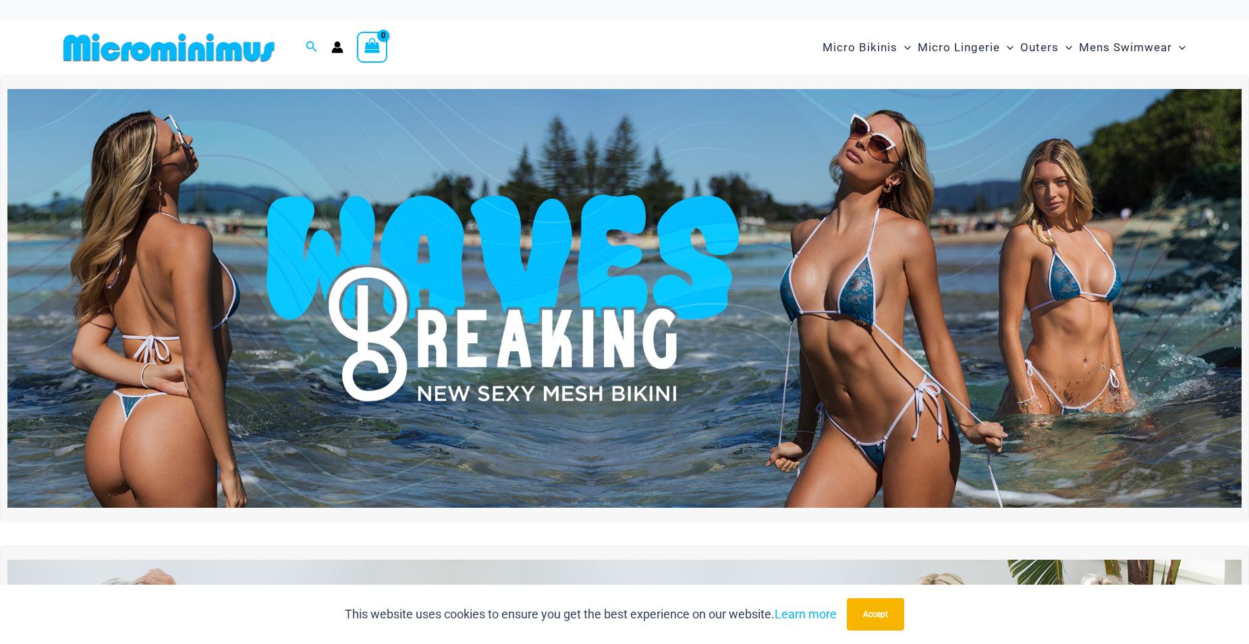
click at [870, 286] on img at bounding box center [624, 299] width 1234 height 420
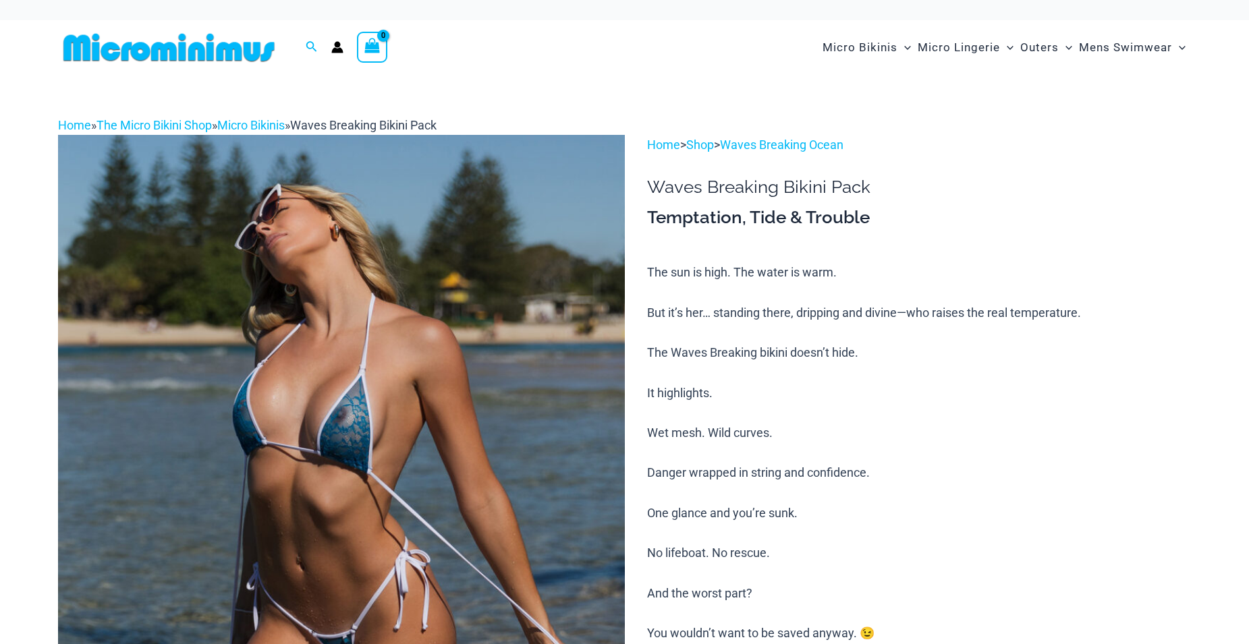
scroll to position [13, 0]
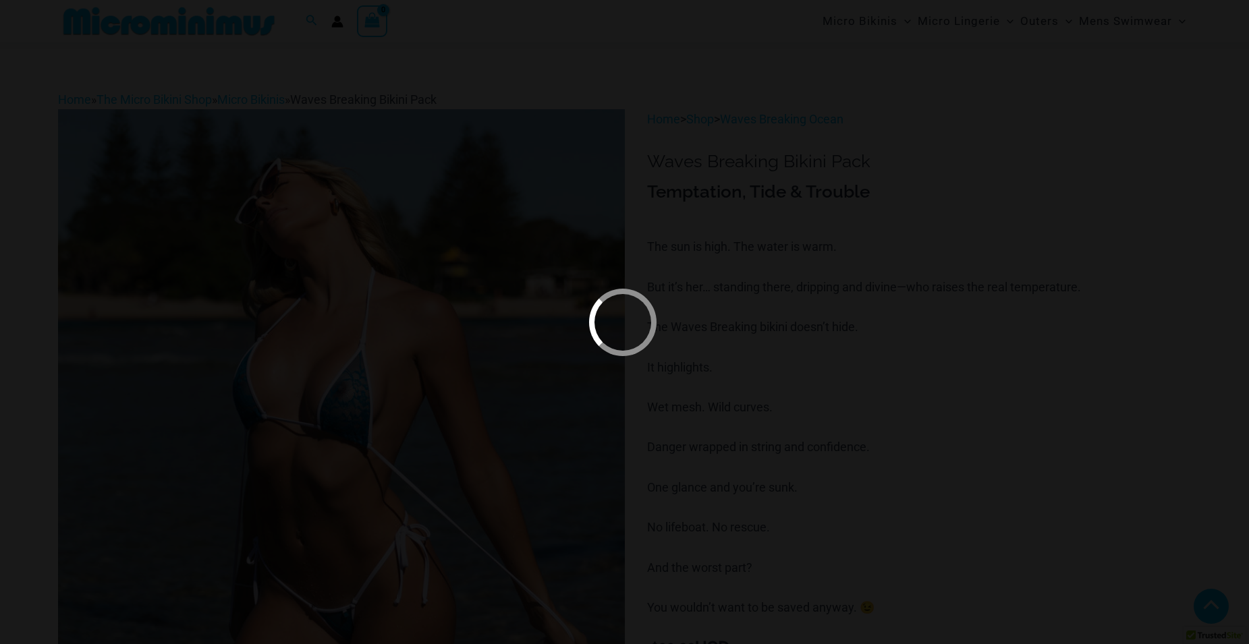
scroll to position [460, 0]
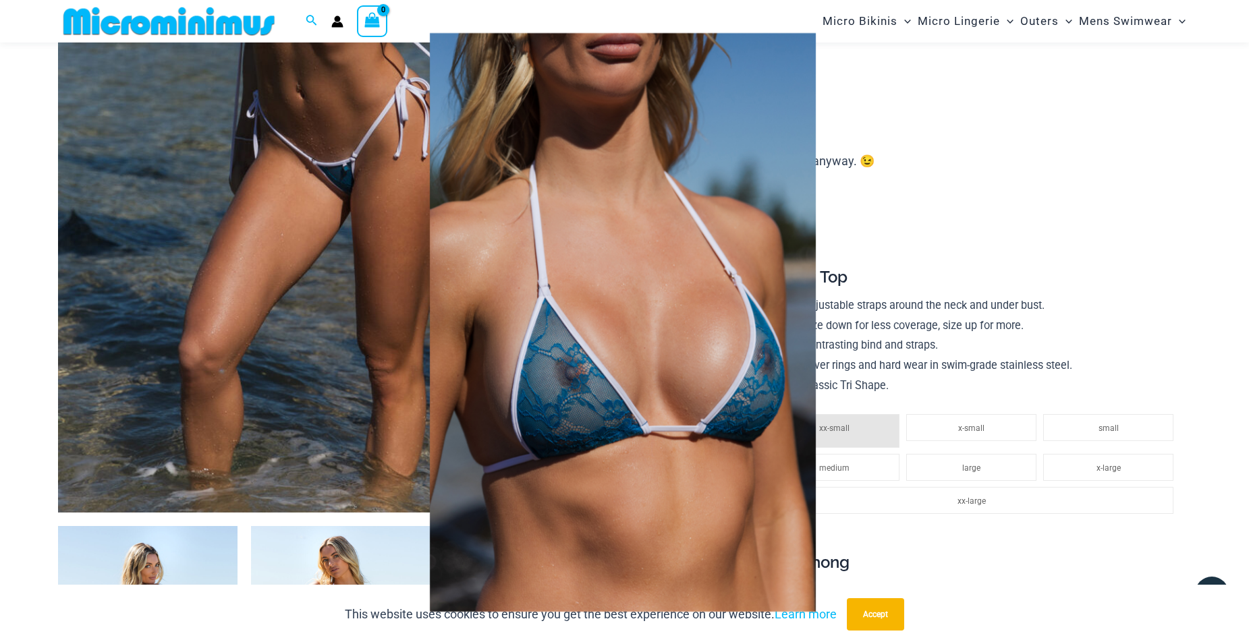
click at [749, 386] on img at bounding box center [623, 322] width 546 height 670
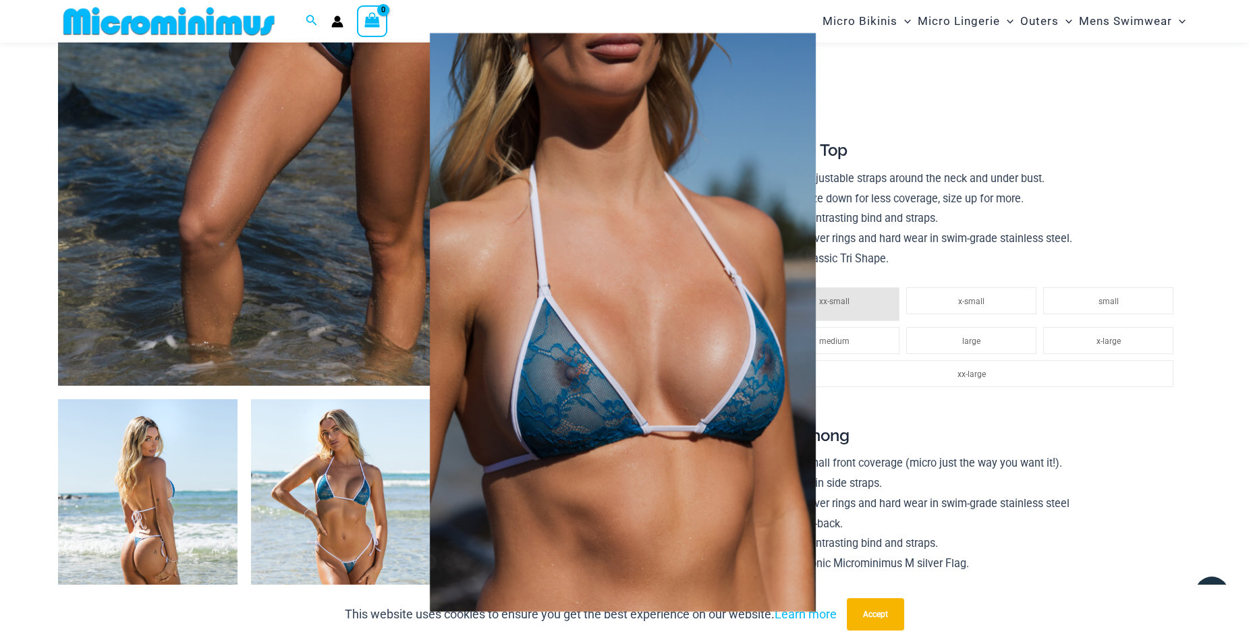
scroll to position [798, 0]
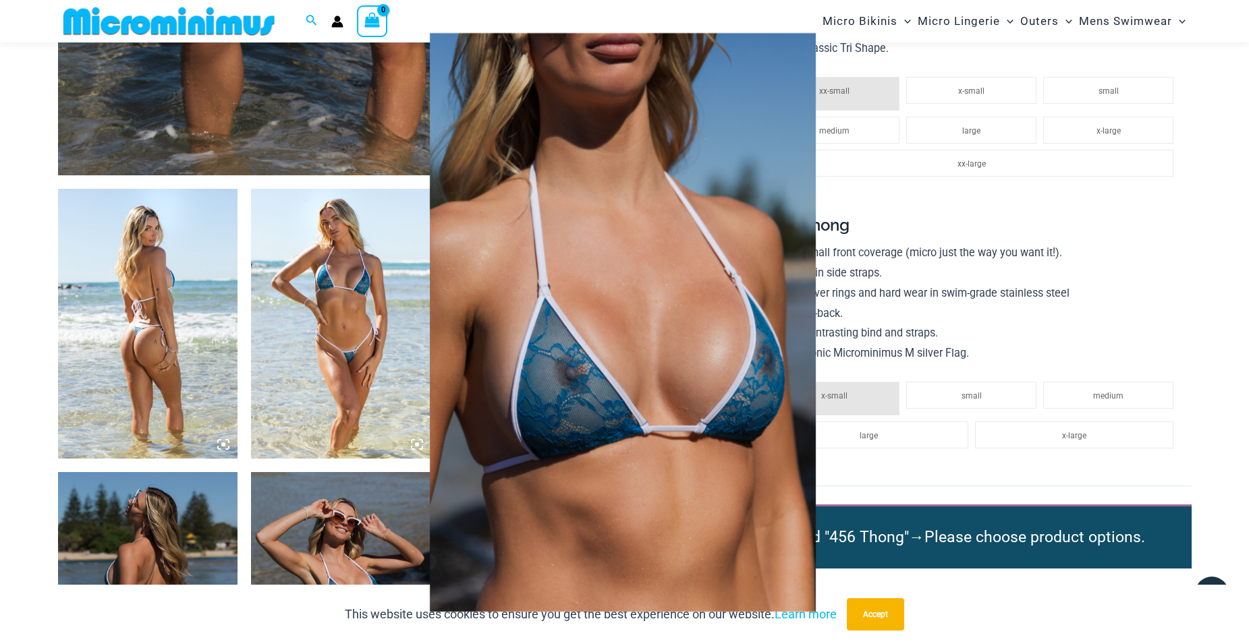
click at [767, 389] on img at bounding box center [623, 321] width 694 height 623
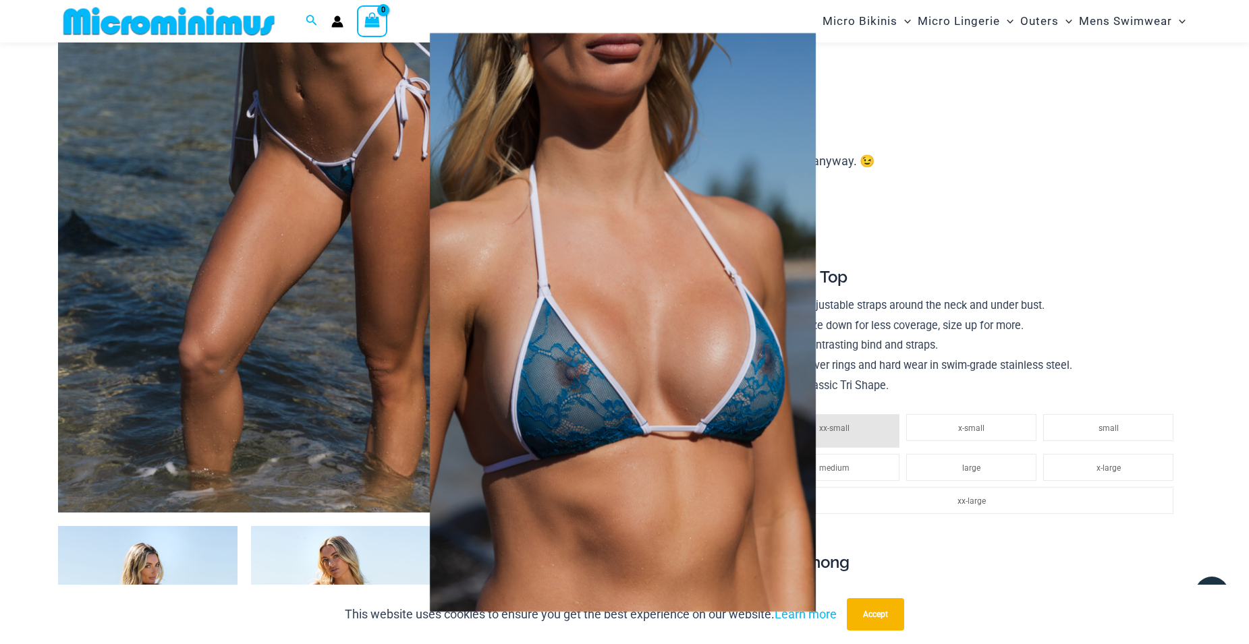
click at [1022, 164] on div at bounding box center [624, 322] width 1249 height 644
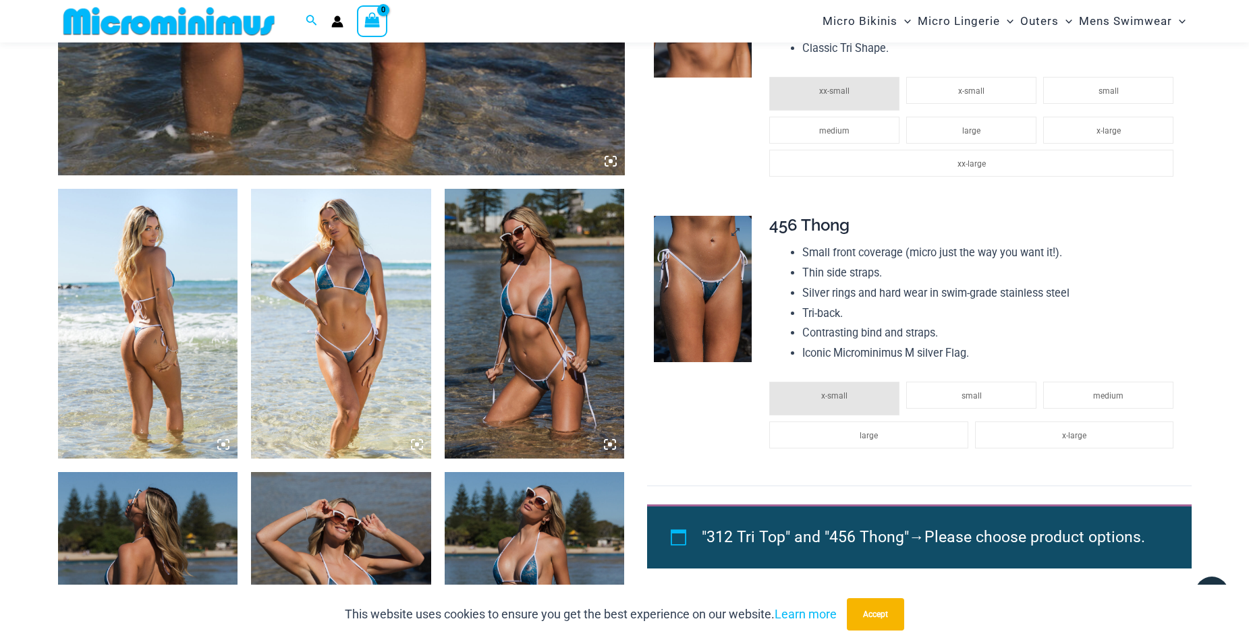
click at [718, 268] on img at bounding box center [703, 289] width 98 height 147
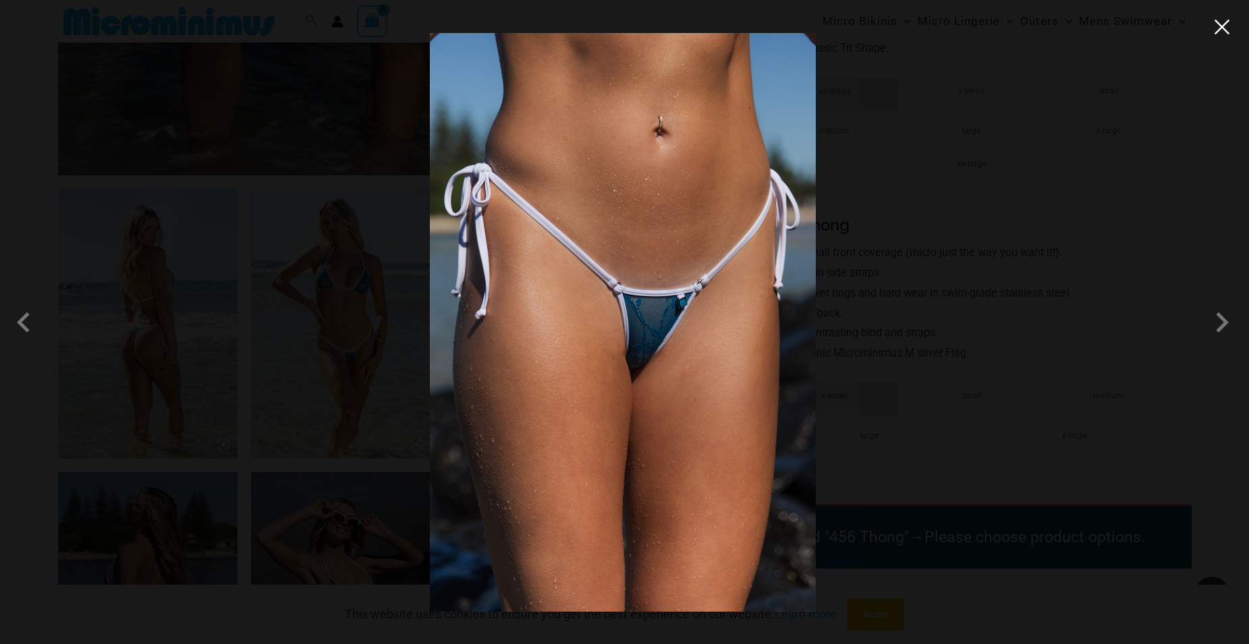
click at [1227, 29] on button "Close" at bounding box center [1222, 27] width 20 height 20
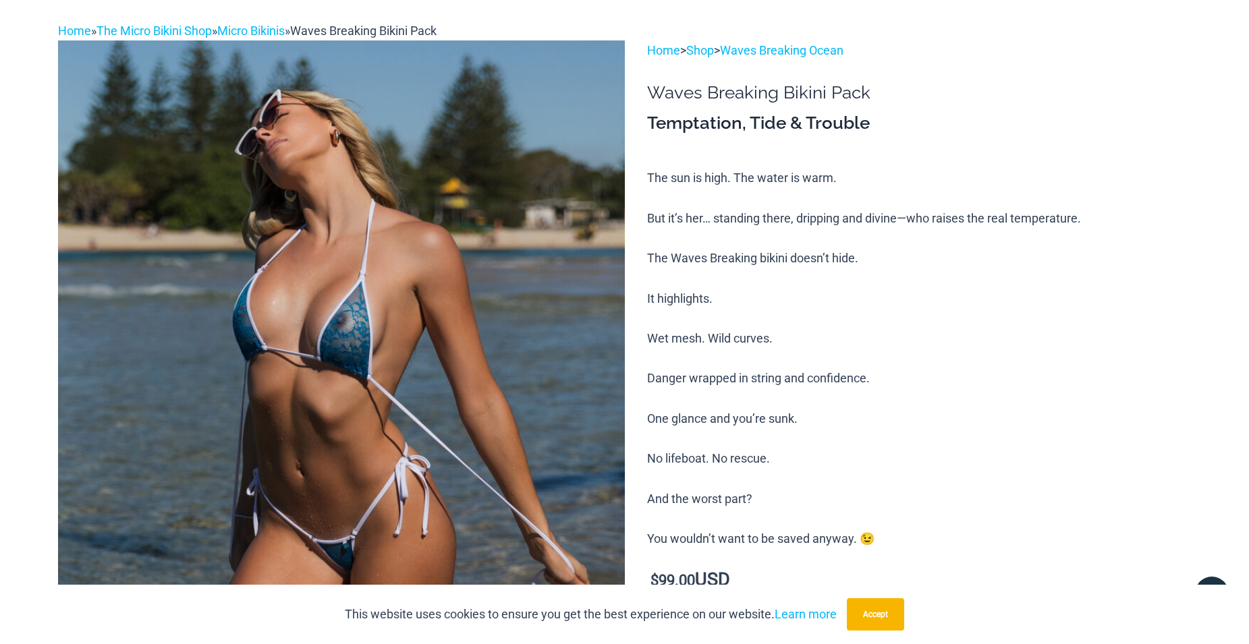
scroll to position [0, 0]
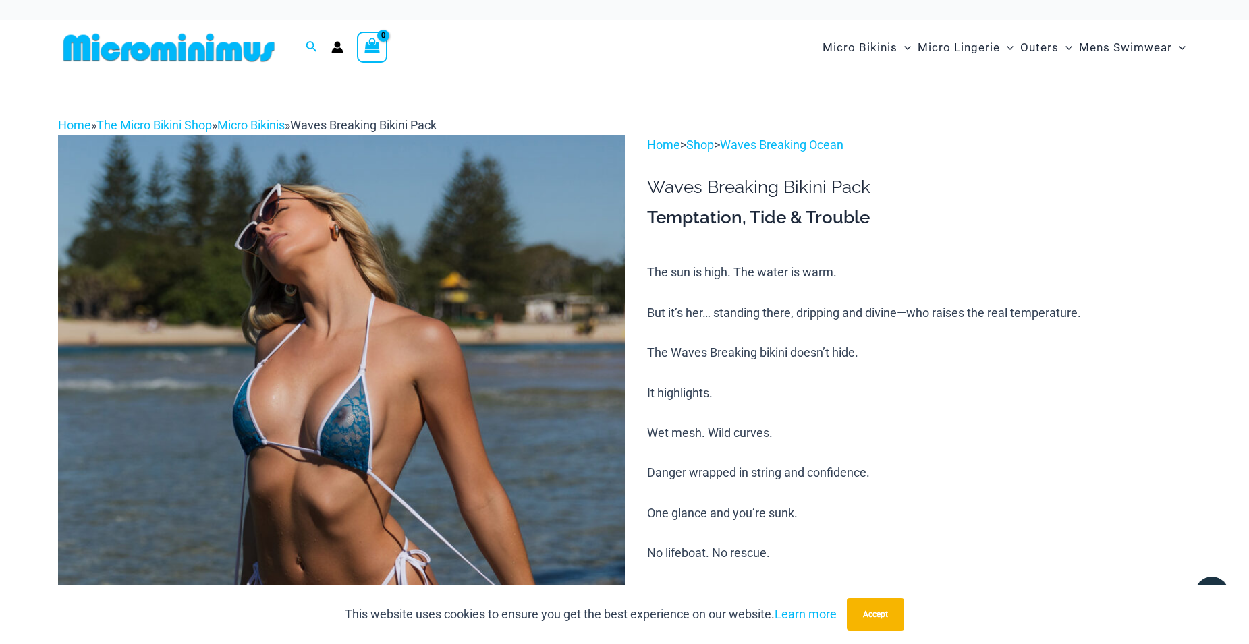
click at [161, 43] on img at bounding box center [169, 47] width 222 height 30
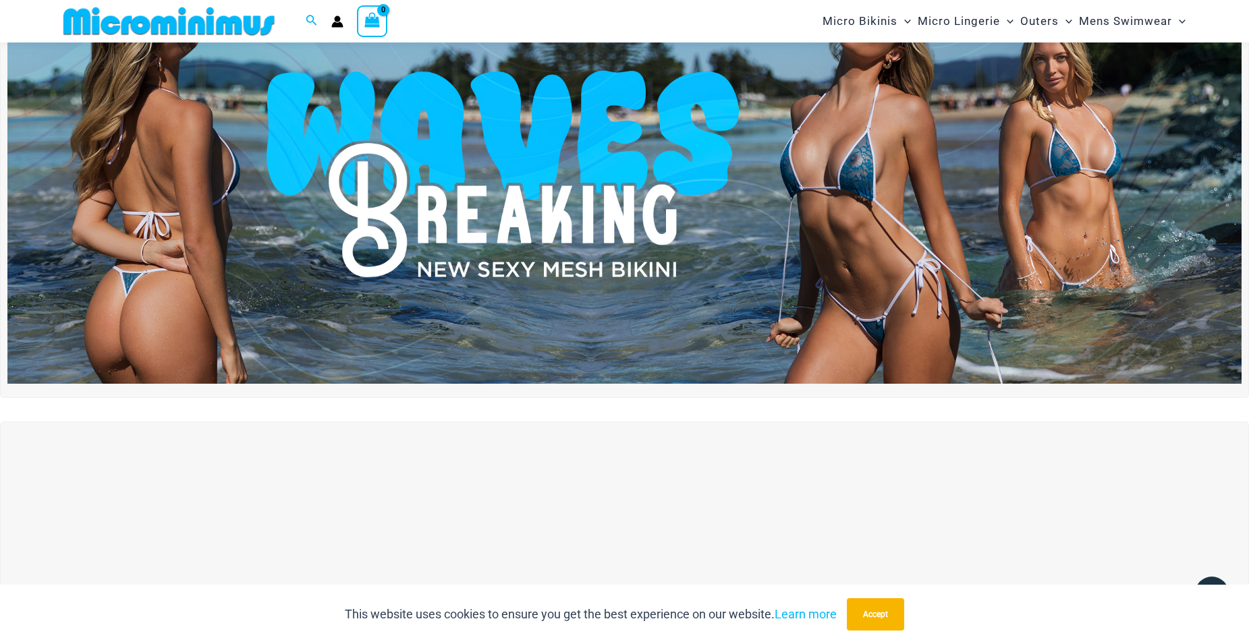
scroll to position [57, 0]
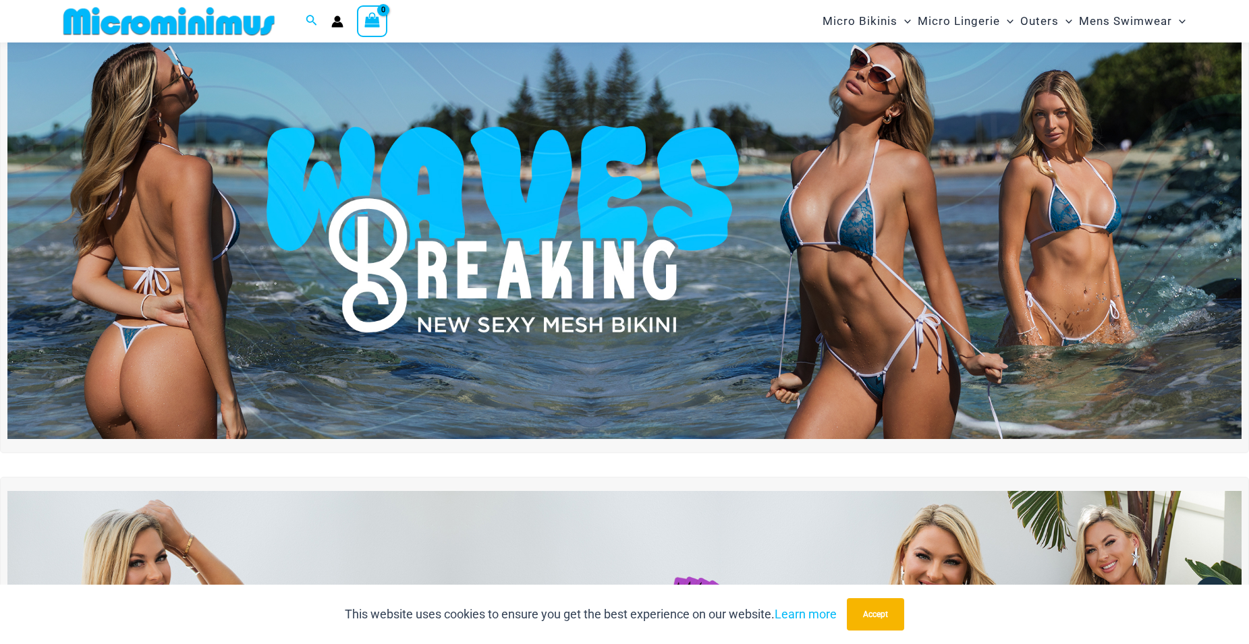
click at [573, 201] on img at bounding box center [624, 230] width 1234 height 420
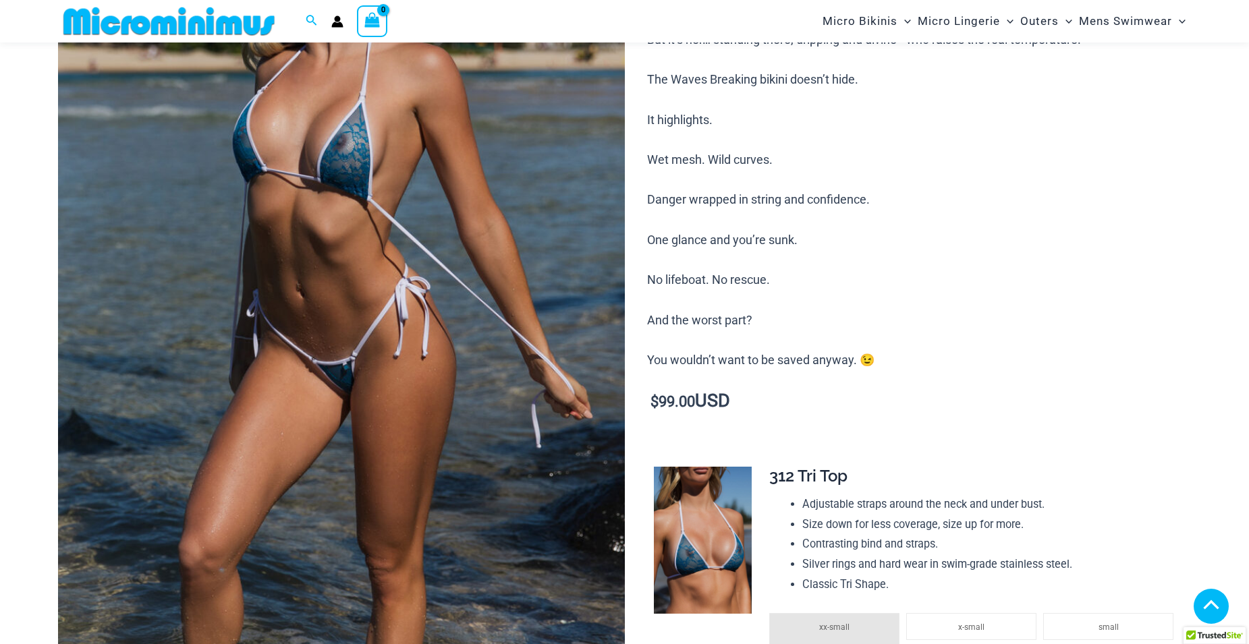
scroll to position [1337, 0]
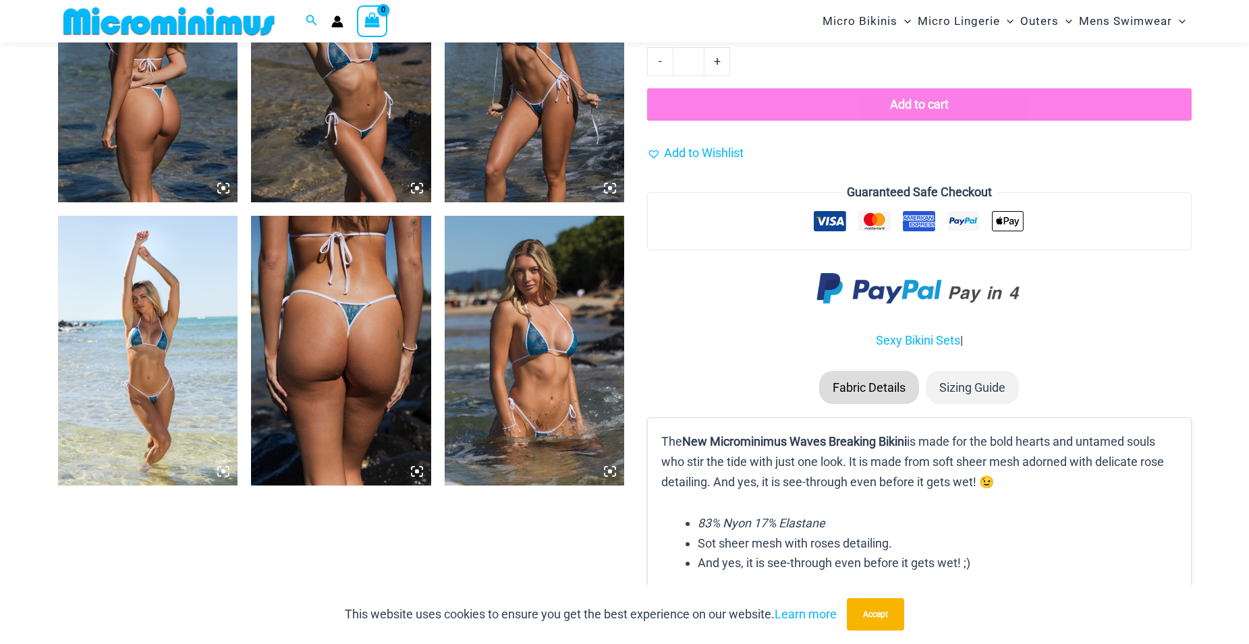
click at [612, 471] on icon at bounding box center [610, 472] width 4 height 4
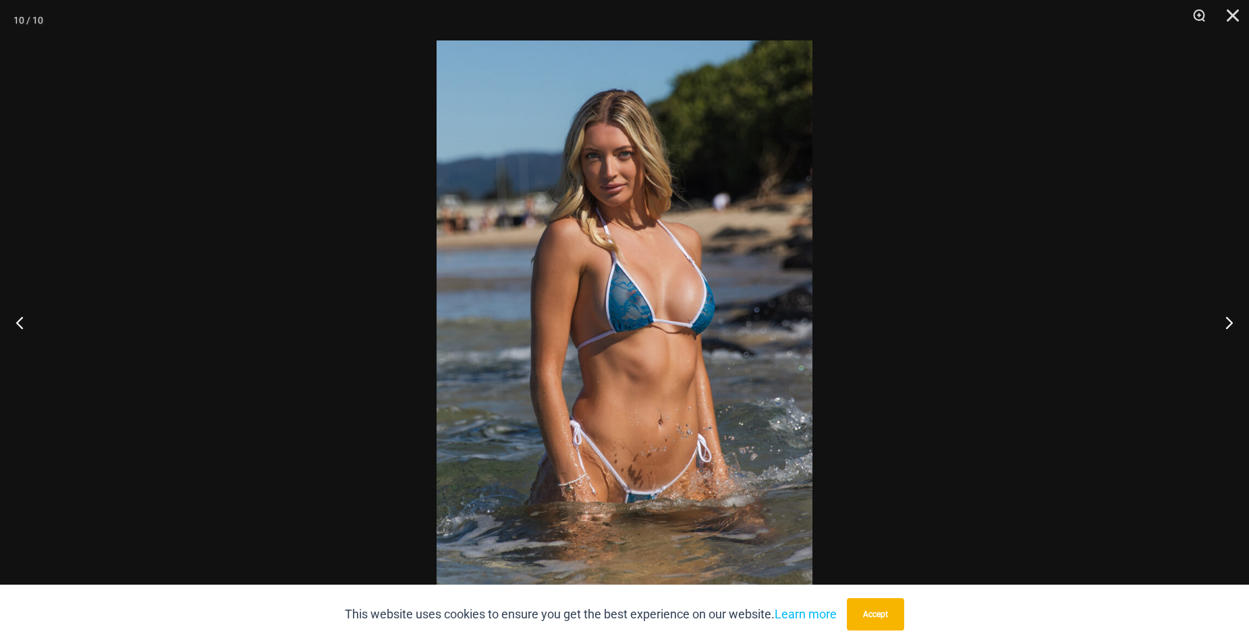
click at [665, 319] on img at bounding box center [625, 321] width 376 height 563
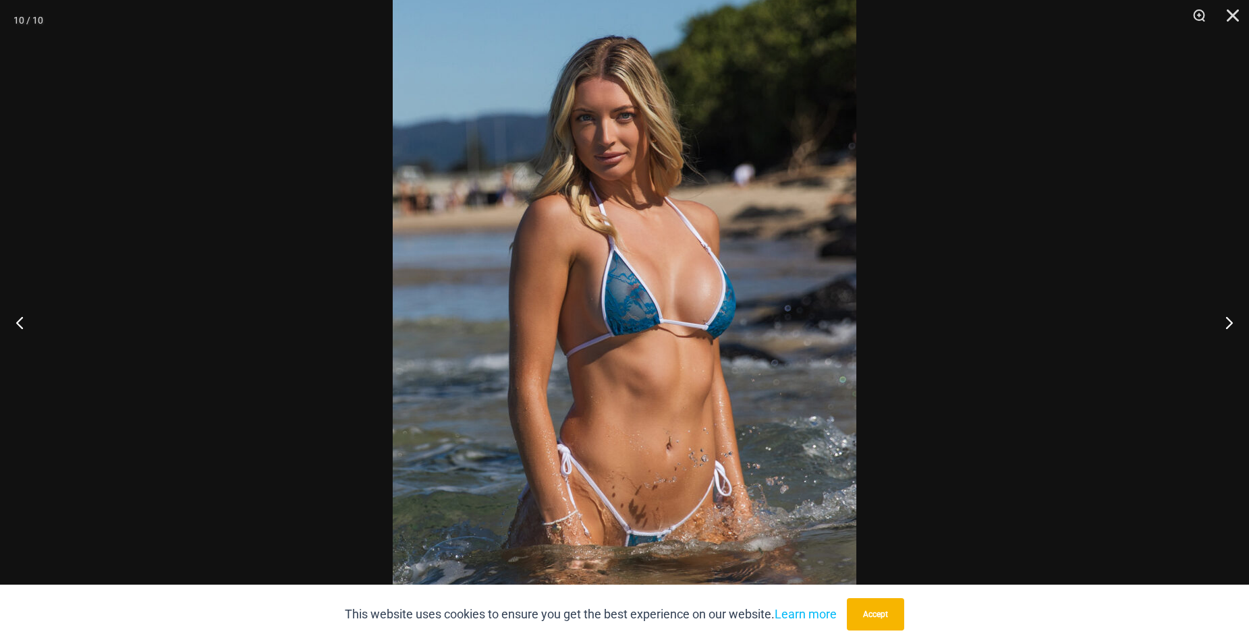
click at [665, 319] on img at bounding box center [625, 323] width 464 height 695
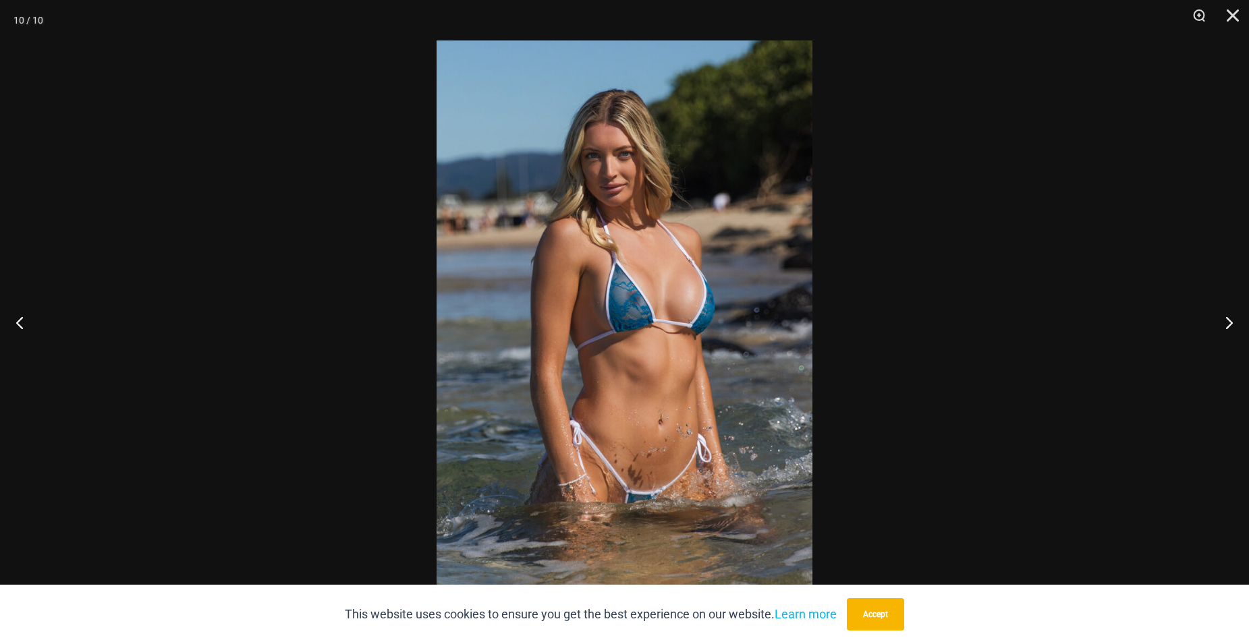
click at [665, 319] on img at bounding box center [625, 321] width 376 height 563
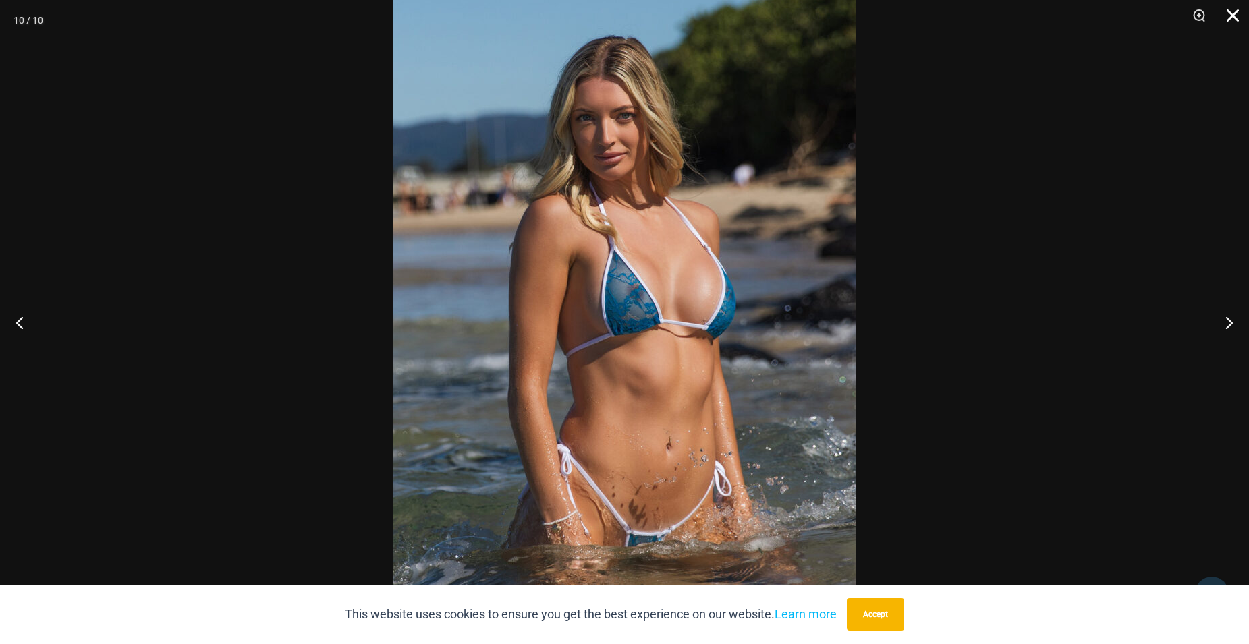
click at [1231, 15] on button "Close" at bounding box center [1228, 20] width 34 height 40
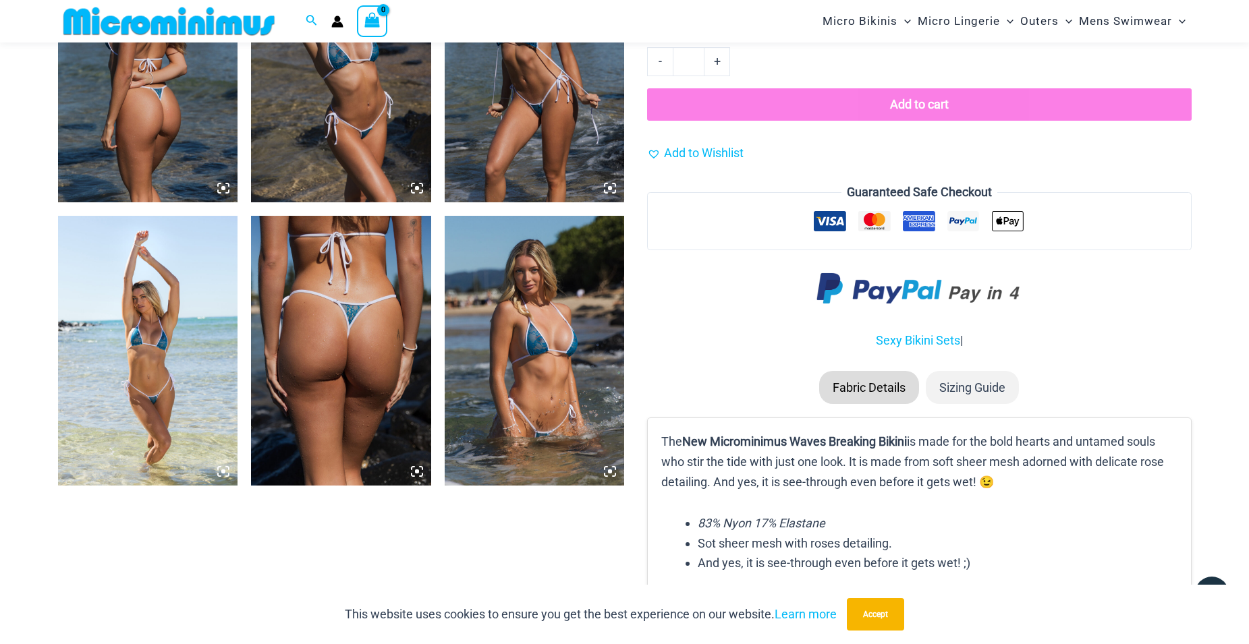
click at [417, 188] on icon at bounding box center [417, 188] width 4 height 4
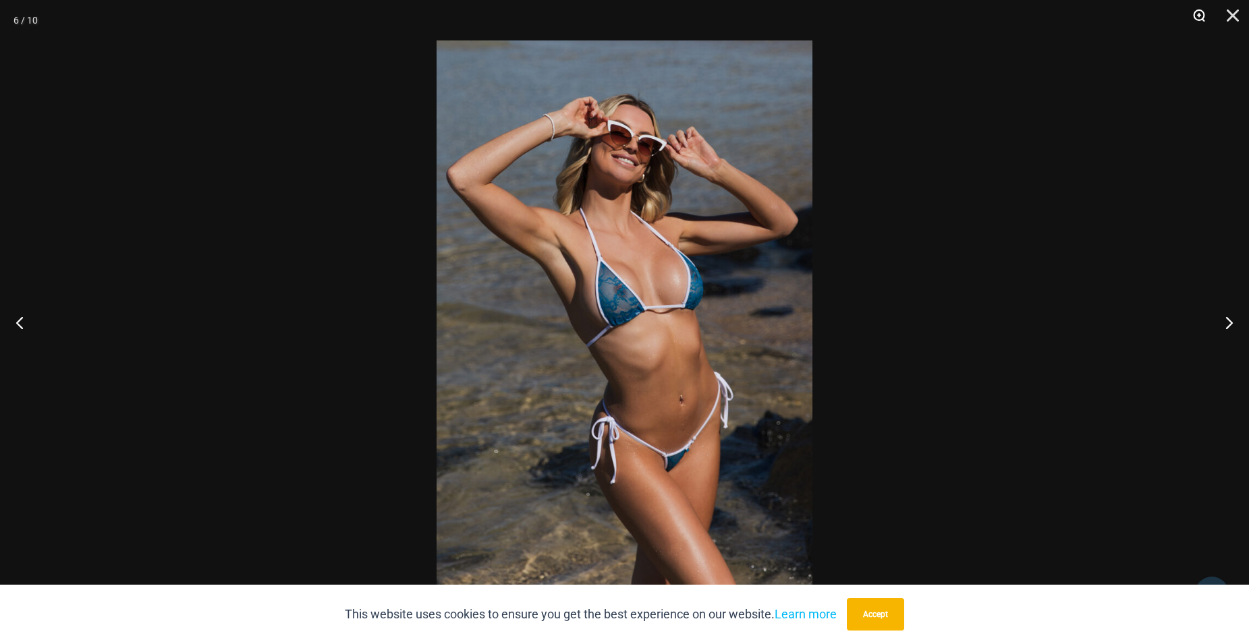
click at [1196, 16] on button "Zoom" at bounding box center [1194, 20] width 34 height 40
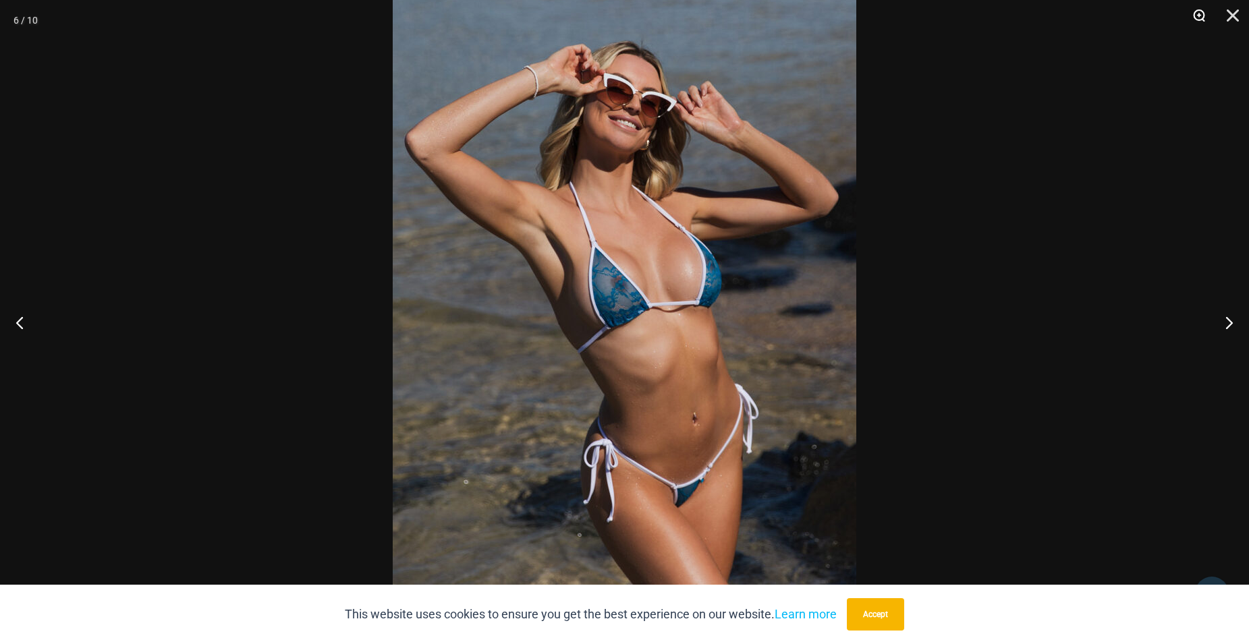
click at [1198, 15] on button "Zoom" at bounding box center [1194, 20] width 34 height 40
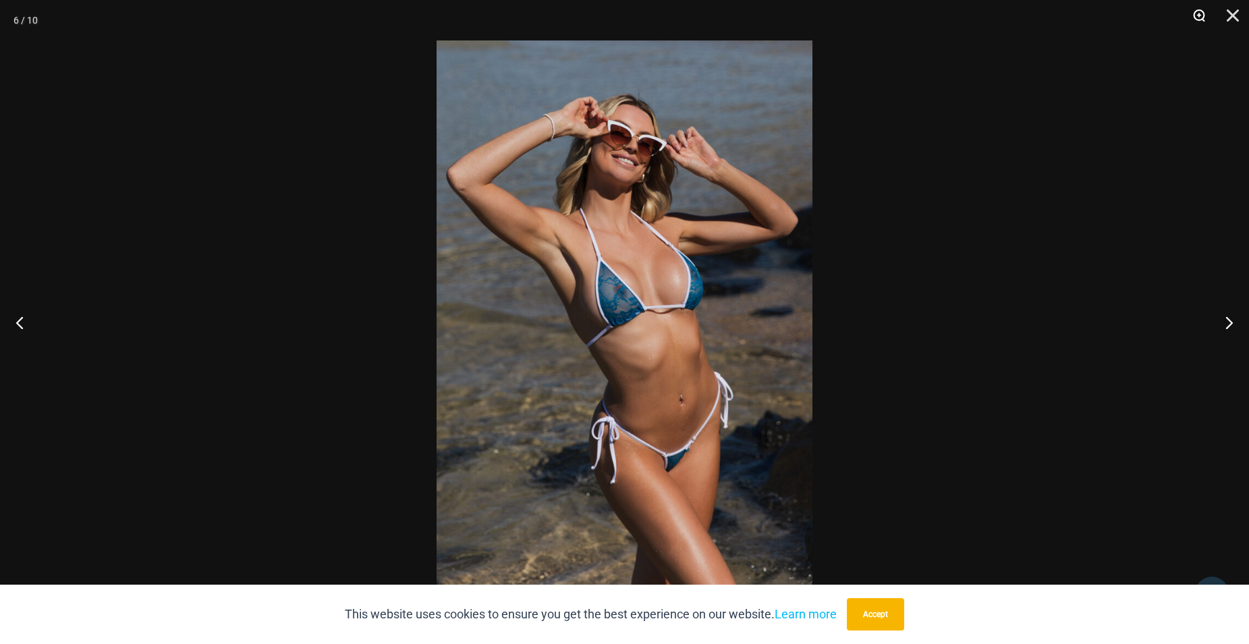
click at [1198, 15] on button "Zoom" at bounding box center [1194, 20] width 34 height 40
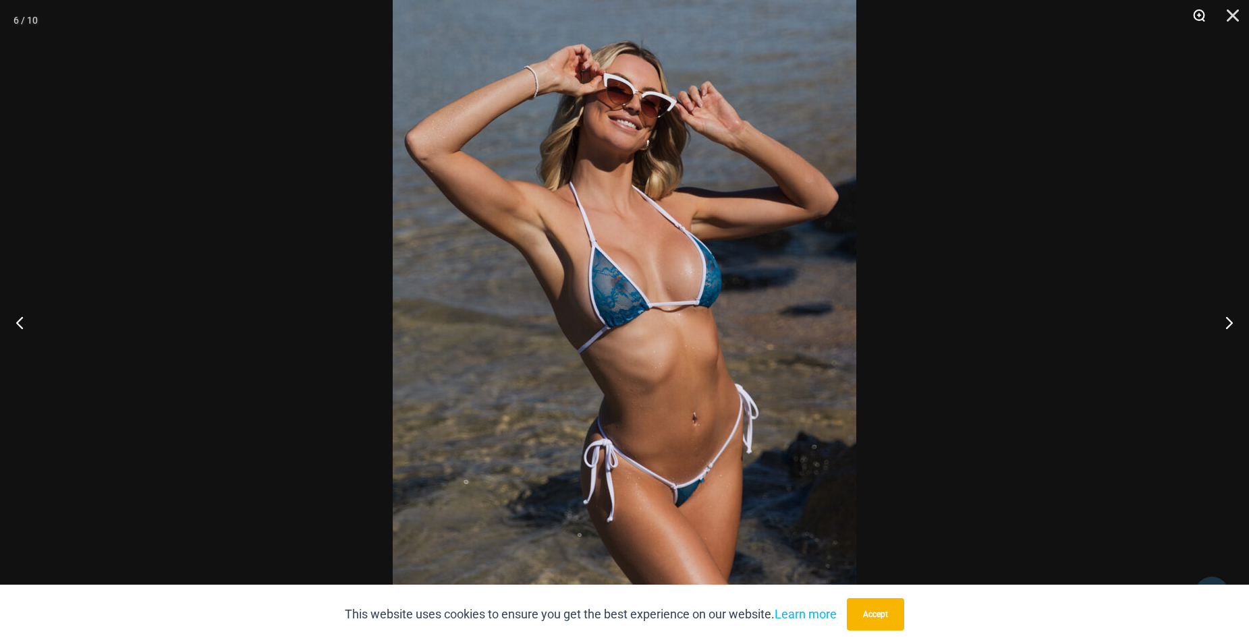
click at [1198, 15] on button "Zoom" at bounding box center [1194, 20] width 34 height 40
click at [1199, 15] on button "Zoom" at bounding box center [1194, 20] width 34 height 40
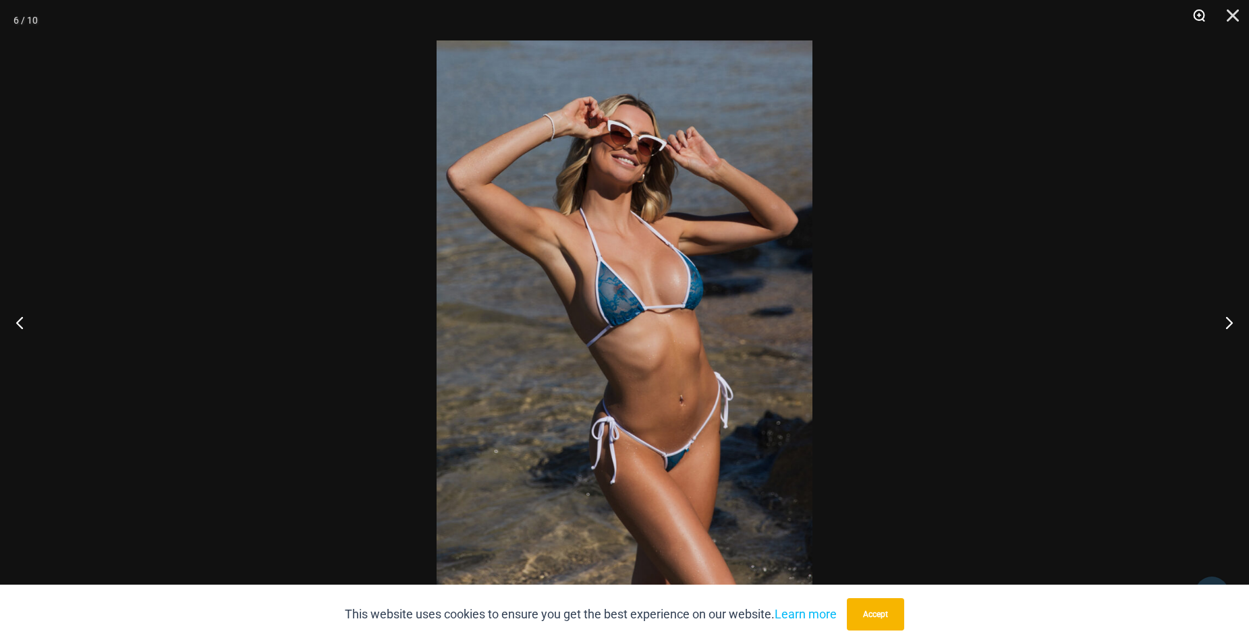
click at [1200, 15] on button "Zoom" at bounding box center [1194, 20] width 34 height 40
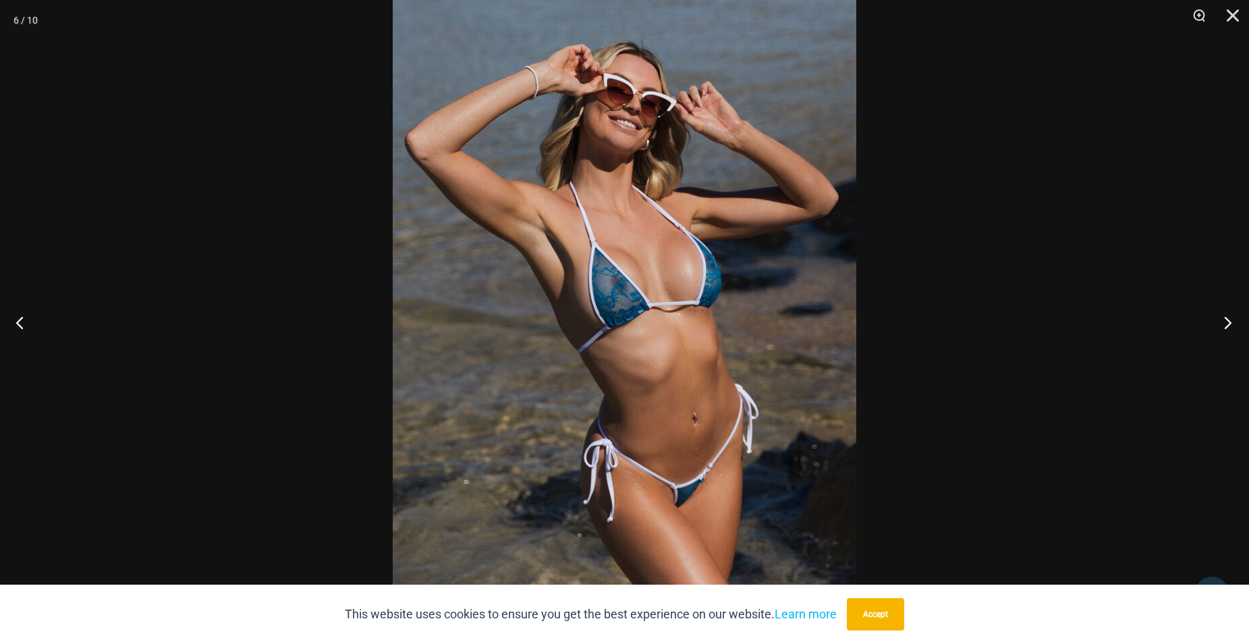
click at [1227, 327] on button "Next" at bounding box center [1223, 322] width 51 height 67
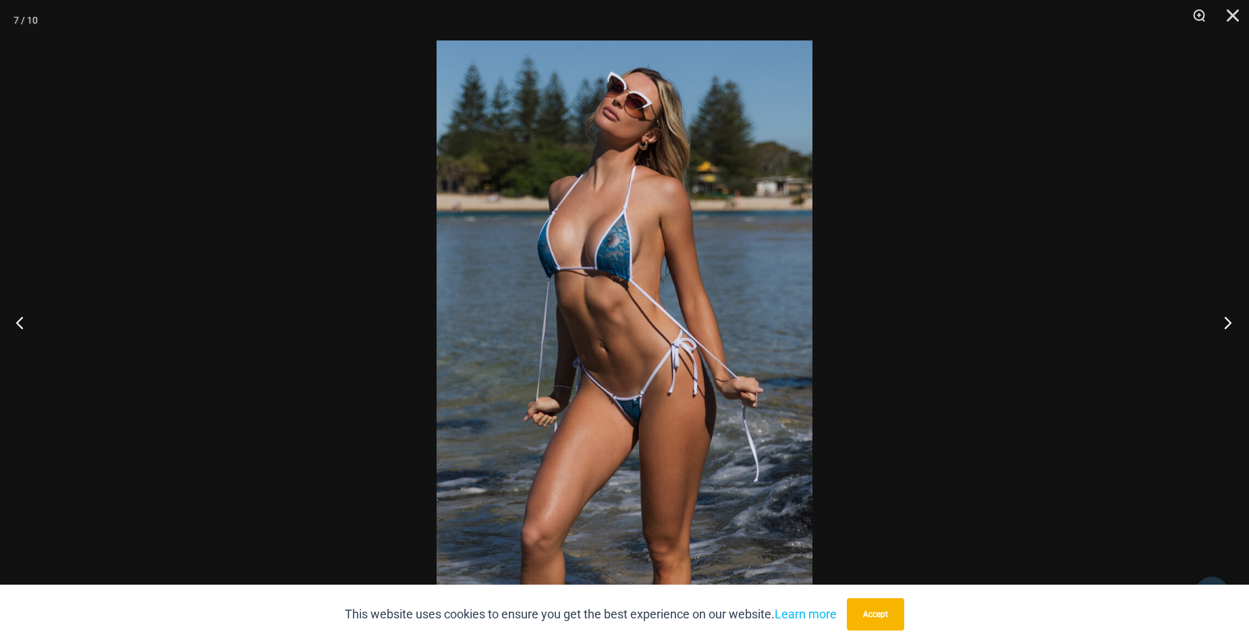
click at [1227, 327] on button "Next" at bounding box center [1223, 322] width 51 height 67
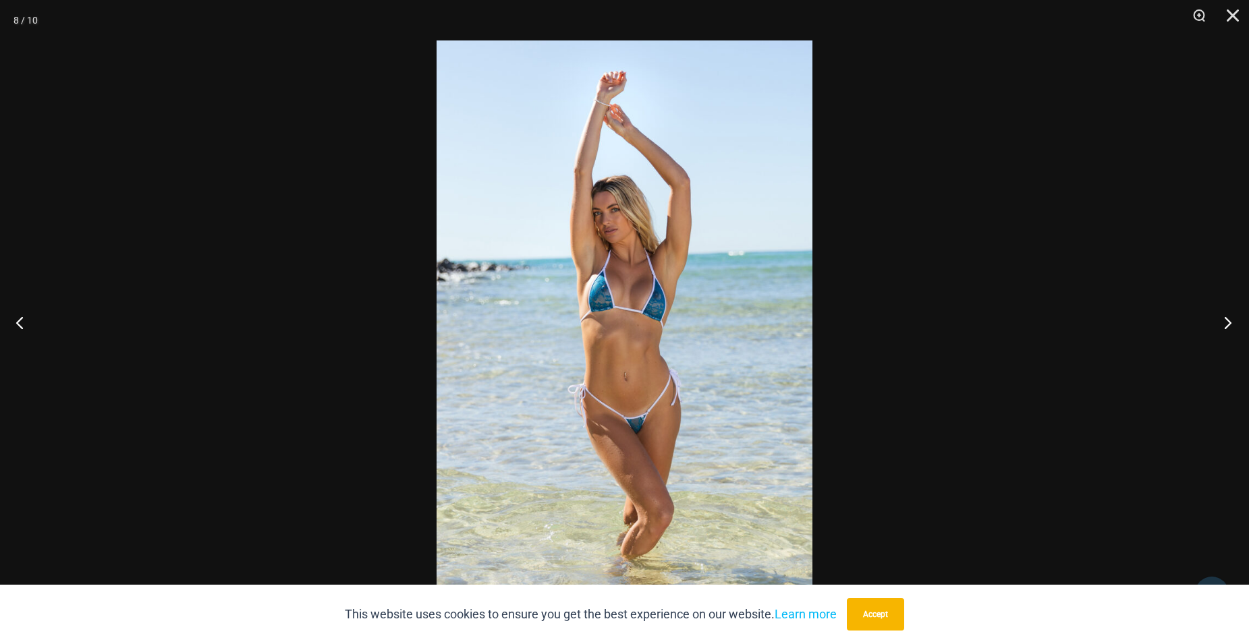
click at [1227, 327] on button "Next" at bounding box center [1223, 322] width 51 height 67
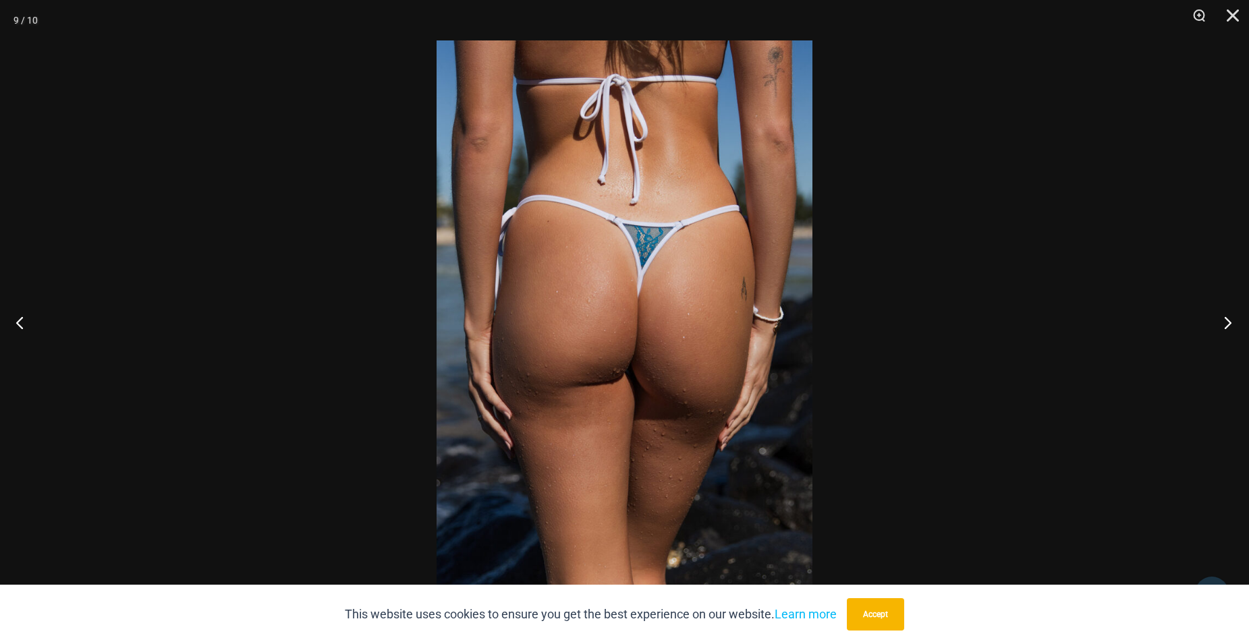
click at [1228, 327] on button "Next" at bounding box center [1223, 322] width 51 height 67
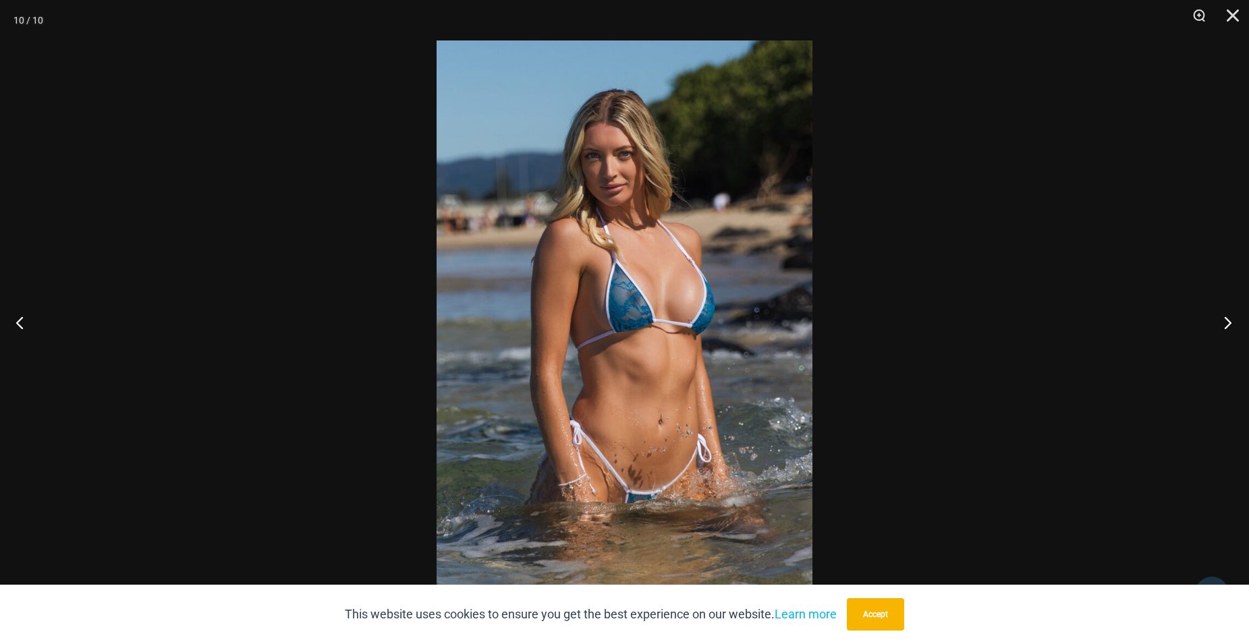
click at [1228, 327] on button "Next" at bounding box center [1223, 322] width 51 height 67
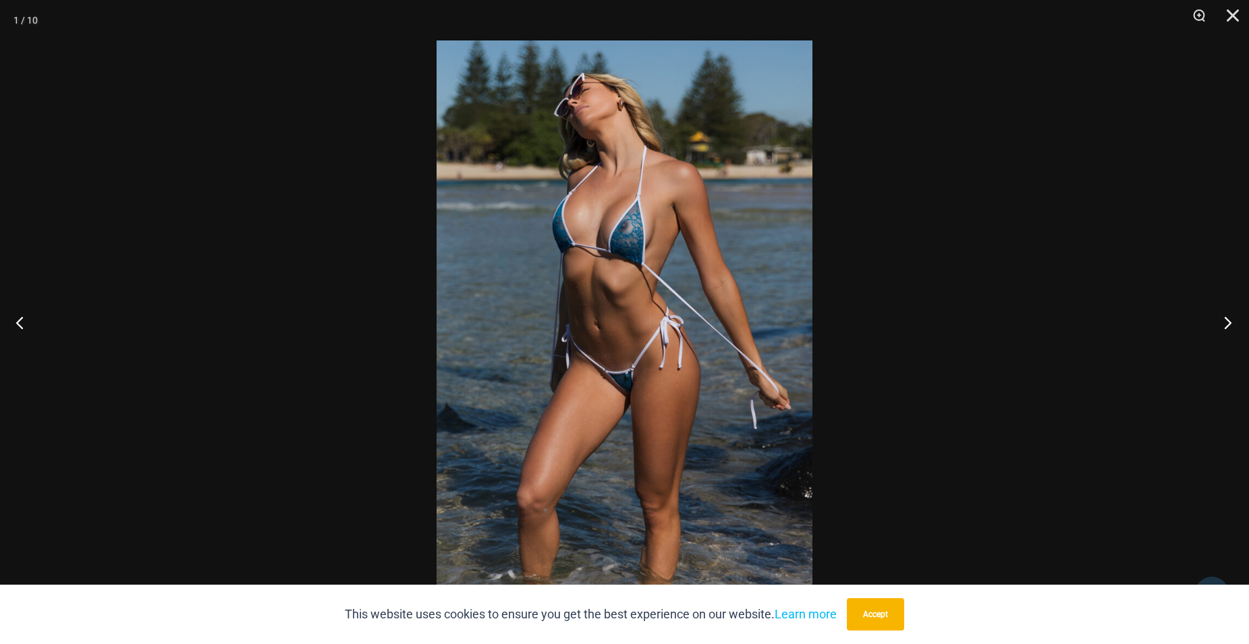
click at [1228, 327] on button "Next" at bounding box center [1223, 322] width 51 height 67
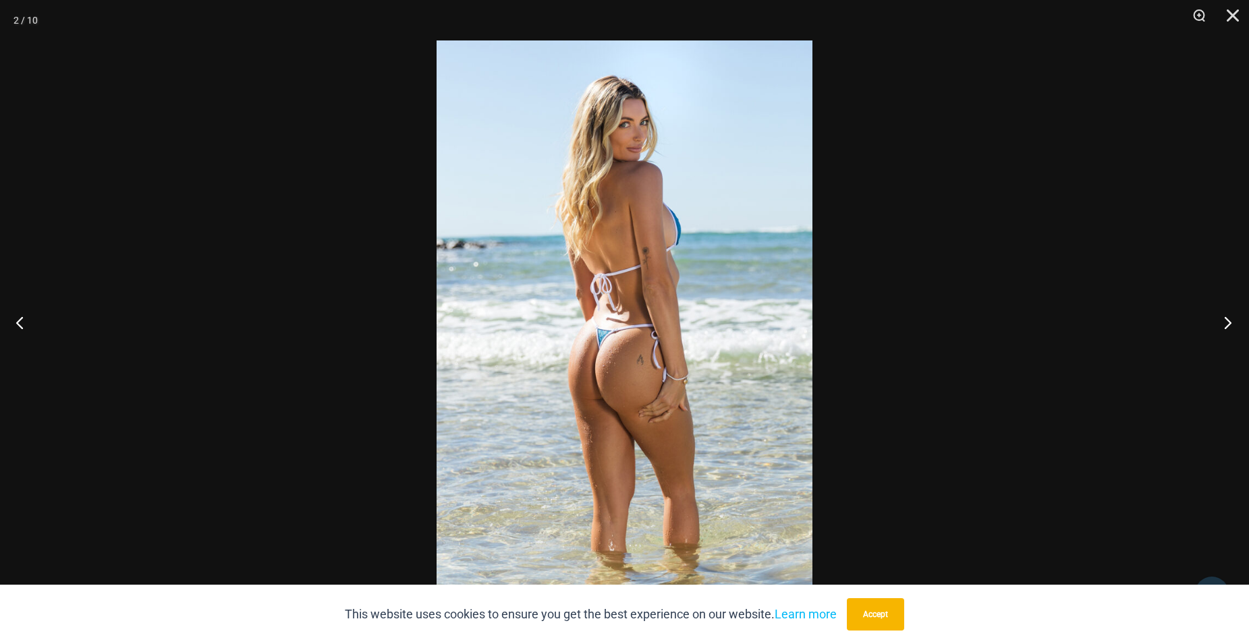
click at [1228, 327] on button "Next" at bounding box center [1223, 322] width 51 height 67
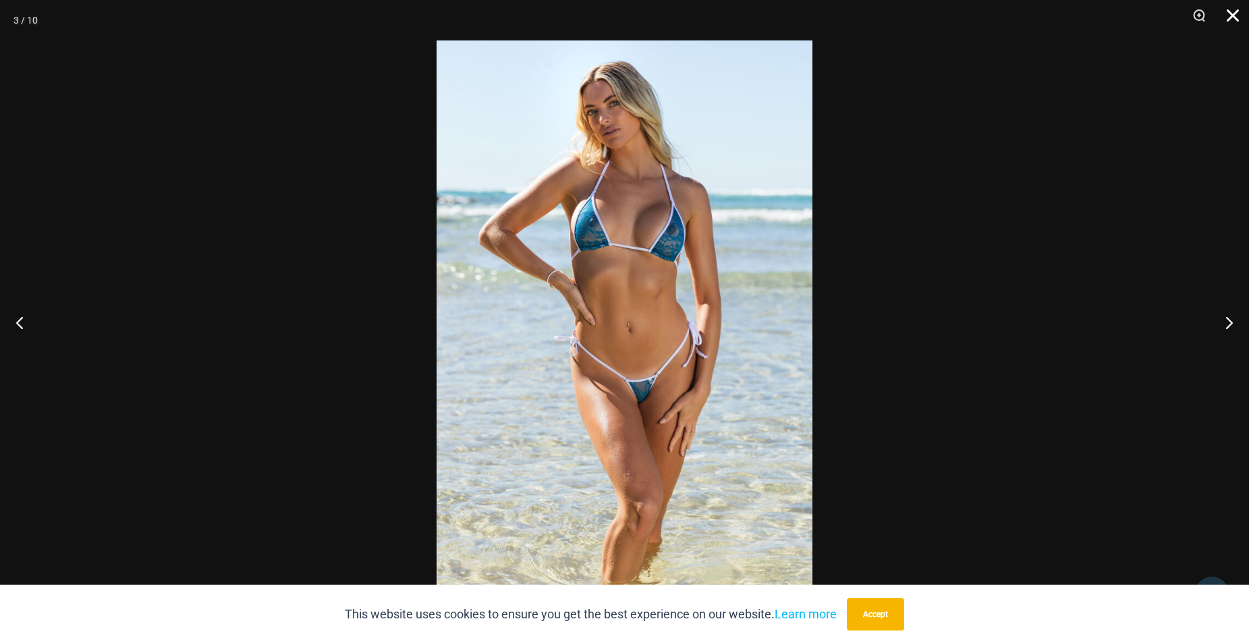
click at [1233, 16] on button "Close" at bounding box center [1228, 20] width 34 height 40
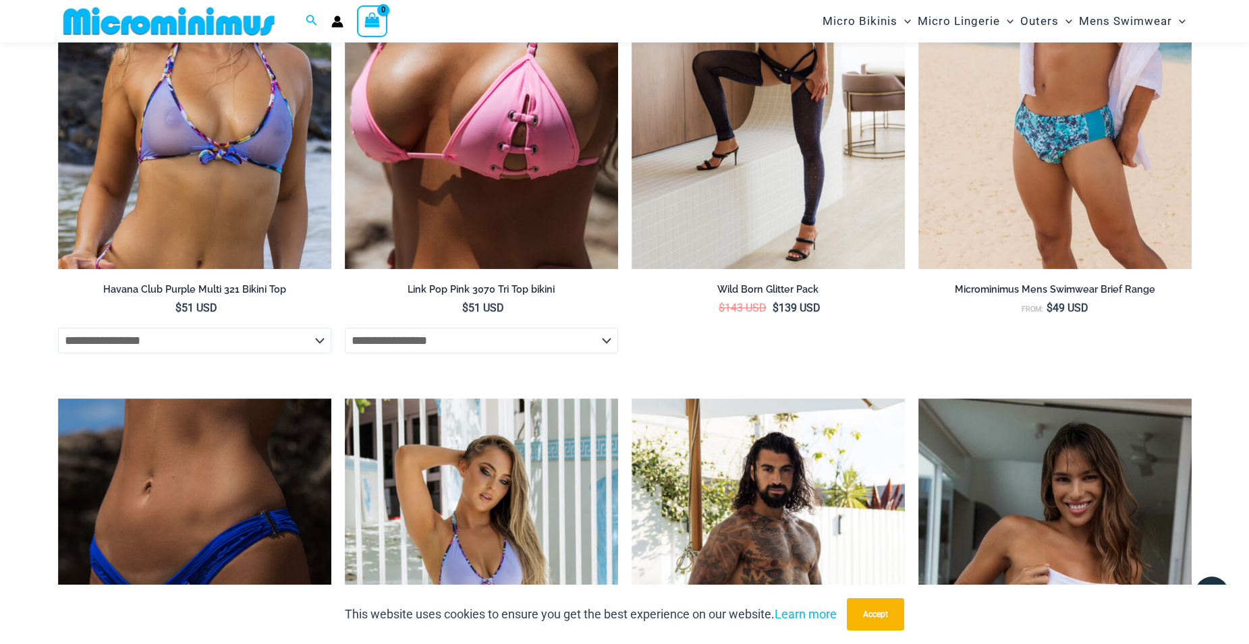
scroll to position [2417, 0]
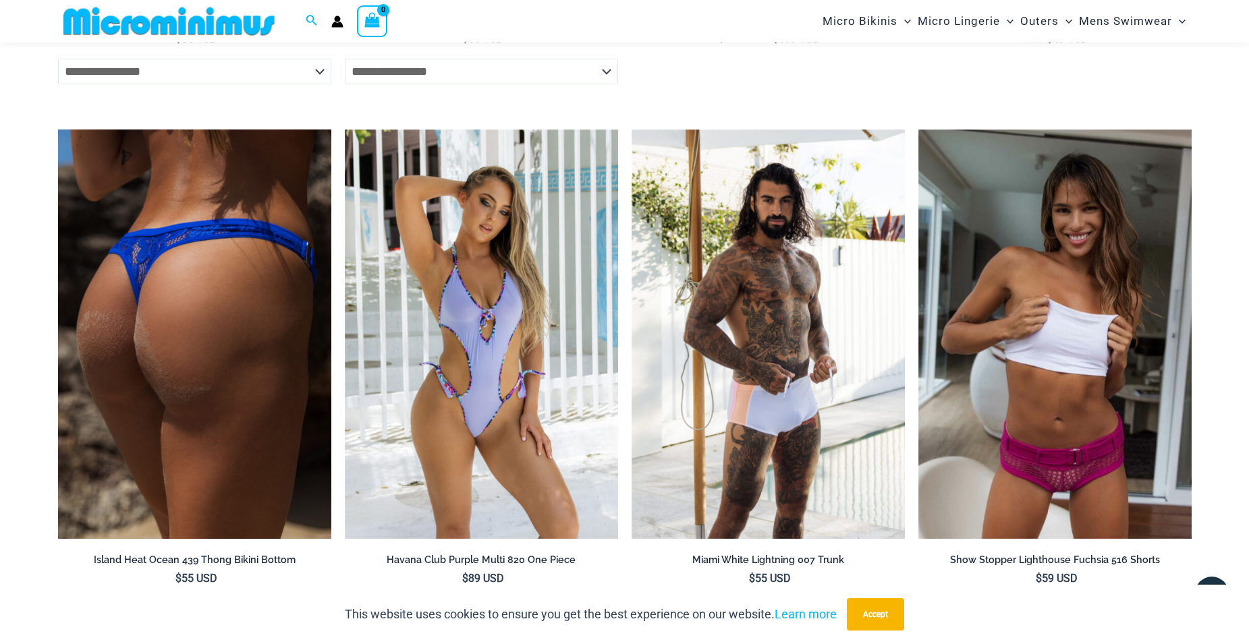
click at [202, 321] on img at bounding box center [194, 335] width 273 height 410
